Goal: Use online tool/utility: Utilize a website feature to perform a specific function

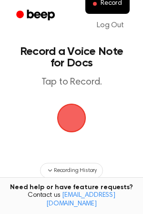
click at [67, 115] on span "button" at bounding box center [71, 118] width 27 height 27
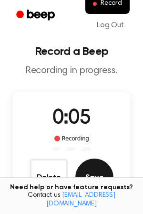
click at [93, 172] on button "Save" at bounding box center [94, 178] width 38 height 38
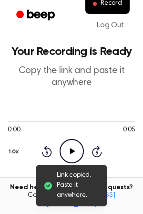
click at [74, 148] on icon "Play Audio" at bounding box center [72, 151] width 24 height 24
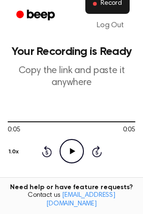
click at [107, 6] on span "Record" at bounding box center [111, 4] width 21 height 9
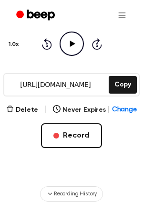
scroll to position [143, 0]
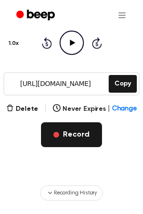
click at [70, 138] on button "Record" at bounding box center [71, 134] width 61 height 25
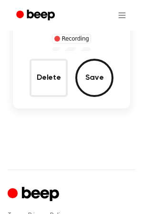
click at [56, 134] on main "Record a Beep Recording in progress. 0:00 Recording Delete Save" at bounding box center [71, 10] width 143 height 258
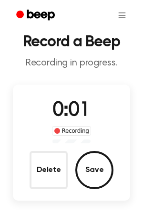
scroll to position [16, 0]
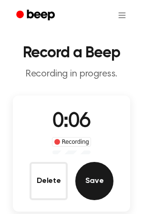
click at [96, 184] on button "Save" at bounding box center [94, 181] width 38 height 38
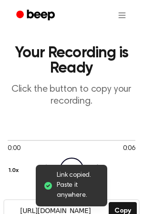
click at [72, 162] on icon "Play Audio" at bounding box center [72, 170] width 24 height 24
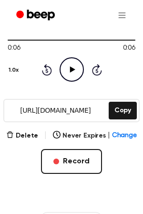
scroll to position [123, 0]
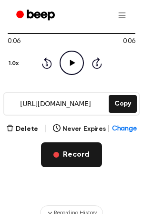
click at [64, 153] on button "Record" at bounding box center [71, 154] width 61 height 25
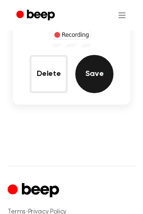
click at [98, 77] on button "Save" at bounding box center [94, 74] width 38 height 38
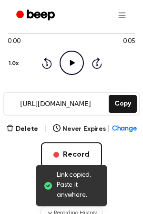
click at [75, 64] on icon "Play Audio" at bounding box center [72, 63] width 24 height 24
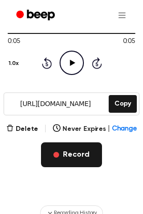
click at [70, 155] on button "Record" at bounding box center [71, 154] width 61 height 25
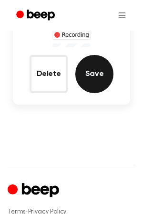
click at [96, 80] on button "Save" at bounding box center [94, 74] width 38 height 38
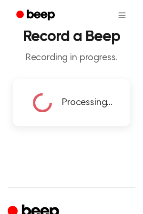
scroll to position [28, 0]
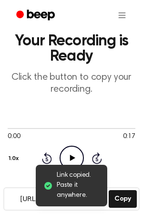
click at [72, 155] on icon "Play Audio" at bounding box center [72, 158] width 24 height 24
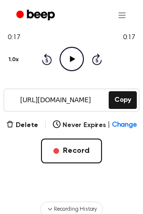
scroll to position [133, 0]
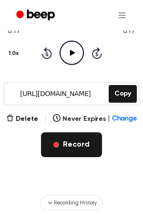
click at [69, 149] on button "Record" at bounding box center [71, 144] width 61 height 25
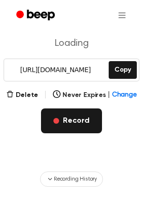
scroll to position [56, 0]
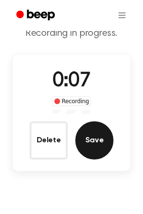
click at [89, 142] on button "Save" at bounding box center [94, 140] width 38 height 38
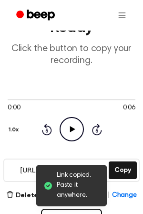
click at [75, 130] on icon "Play Audio" at bounding box center [72, 129] width 24 height 24
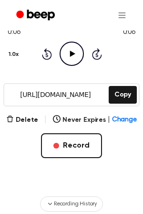
scroll to position [133, 0]
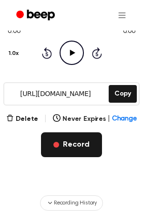
click at [55, 146] on span "button" at bounding box center [57, 145] width 6 height 6
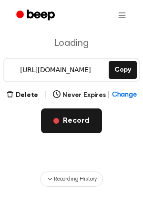
scroll to position [109, 0]
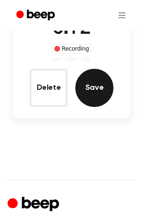
click at [101, 92] on button "Save" at bounding box center [94, 88] width 38 height 38
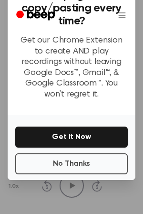
scroll to position [129, 0]
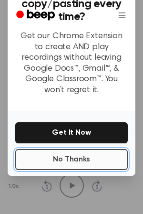
click at [78, 163] on button "No Thanks" at bounding box center [71, 159] width 113 height 21
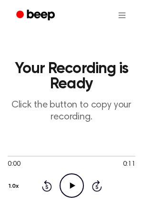
click at [75, 181] on icon "Play Audio" at bounding box center [72, 185] width 24 height 24
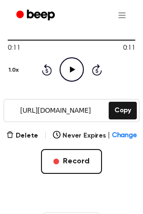
scroll to position [118, 0]
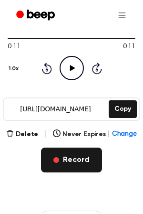
click at [69, 157] on button "Record" at bounding box center [71, 160] width 61 height 25
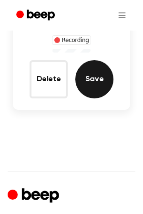
click at [100, 82] on button "Save" at bounding box center [94, 79] width 38 height 38
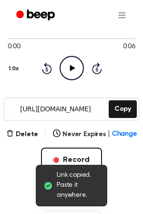
click at [77, 70] on icon "Play Audio" at bounding box center [72, 68] width 24 height 24
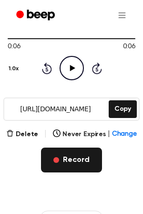
click at [75, 158] on button "Record" at bounding box center [71, 160] width 61 height 25
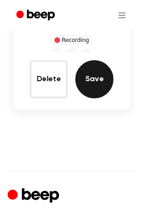
click at [92, 74] on button "Save" at bounding box center [94, 79] width 38 height 38
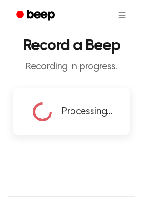
scroll to position [20, 0]
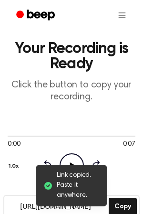
click at [70, 158] on icon "Play Audio" at bounding box center [72, 165] width 24 height 24
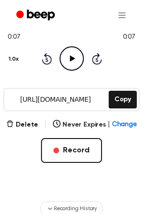
scroll to position [133, 0]
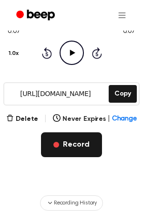
click at [77, 145] on button "Record" at bounding box center [71, 144] width 61 height 25
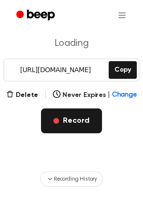
scroll to position [109, 0]
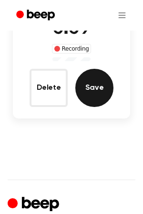
click at [97, 87] on button "Save" at bounding box center [94, 88] width 38 height 38
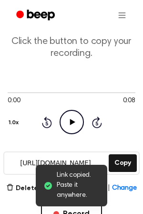
scroll to position [62, 0]
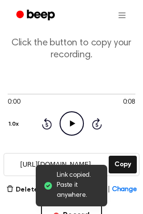
click at [74, 125] on icon "Play Audio" at bounding box center [72, 123] width 24 height 24
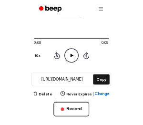
scroll to position [94, 0]
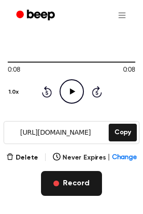
click at [67, 185] on button "Record" at bounding box center [71, 183] width 61 height 25
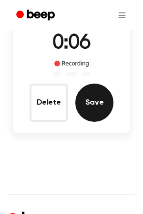
click at [93, 106] on button "Save" at bounding box center [94, 103] width 38 height 38
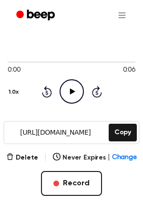
click at [74, 88] on icon "Play Audio" at bounding box center [72, 91] width 24 height 24
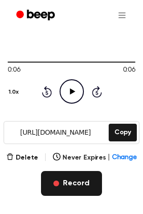
click at [63, 183] on button "Record" at bounding box center [71, 183] width 61 height 25
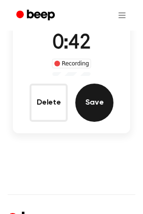
click at [96, 112] on button "Save" at bounding box center [94, 103] width 38 height 38
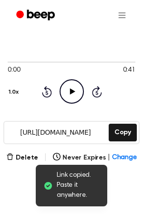
click at [70, 96] on icon "Play Audio" at bounding box center [72, 91] width 24 height 24
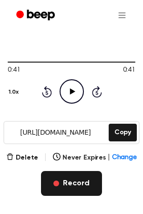
click at [55, 179] on button "Record" at bounding box center [71, 183] width 61 height 25
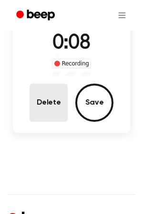
click at [53, 111] on button "Delete" at bounding box center [49, 103] width 38 height 38
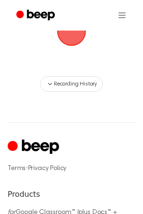
click at [73, 42] on span "button" at bounding box center [71, 31] width 27 height 27
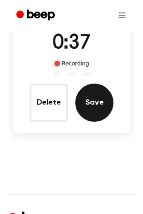
click at [97, 101] on button "Save" at bounding box center [94, 103] width 38 height 38
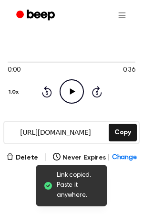
click at [70, 93] on icon at bounding box center [72, 91] width 5 height 6
